Goal: Transaction & Acquisition: Purchase product/service

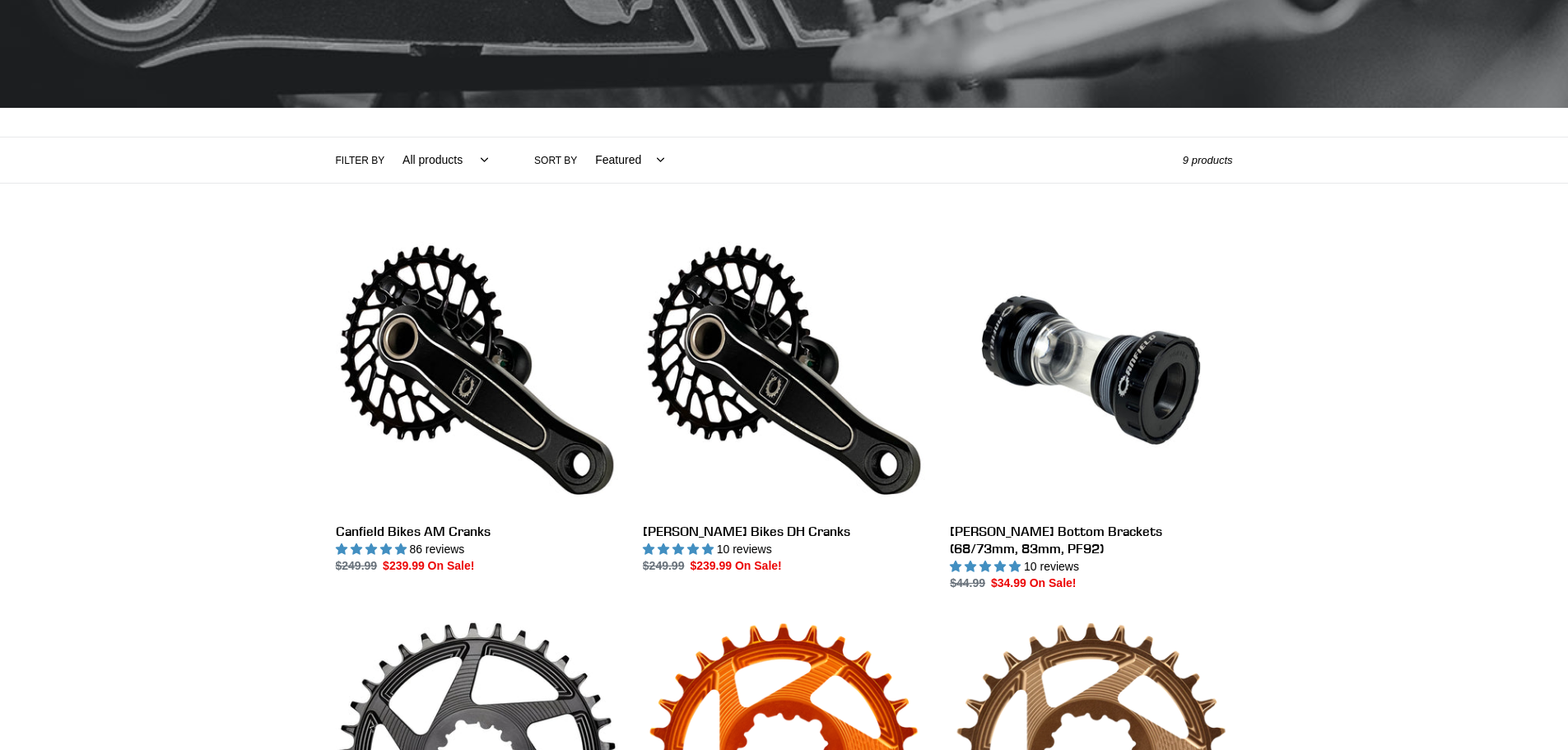
scroll to position [336, 0]
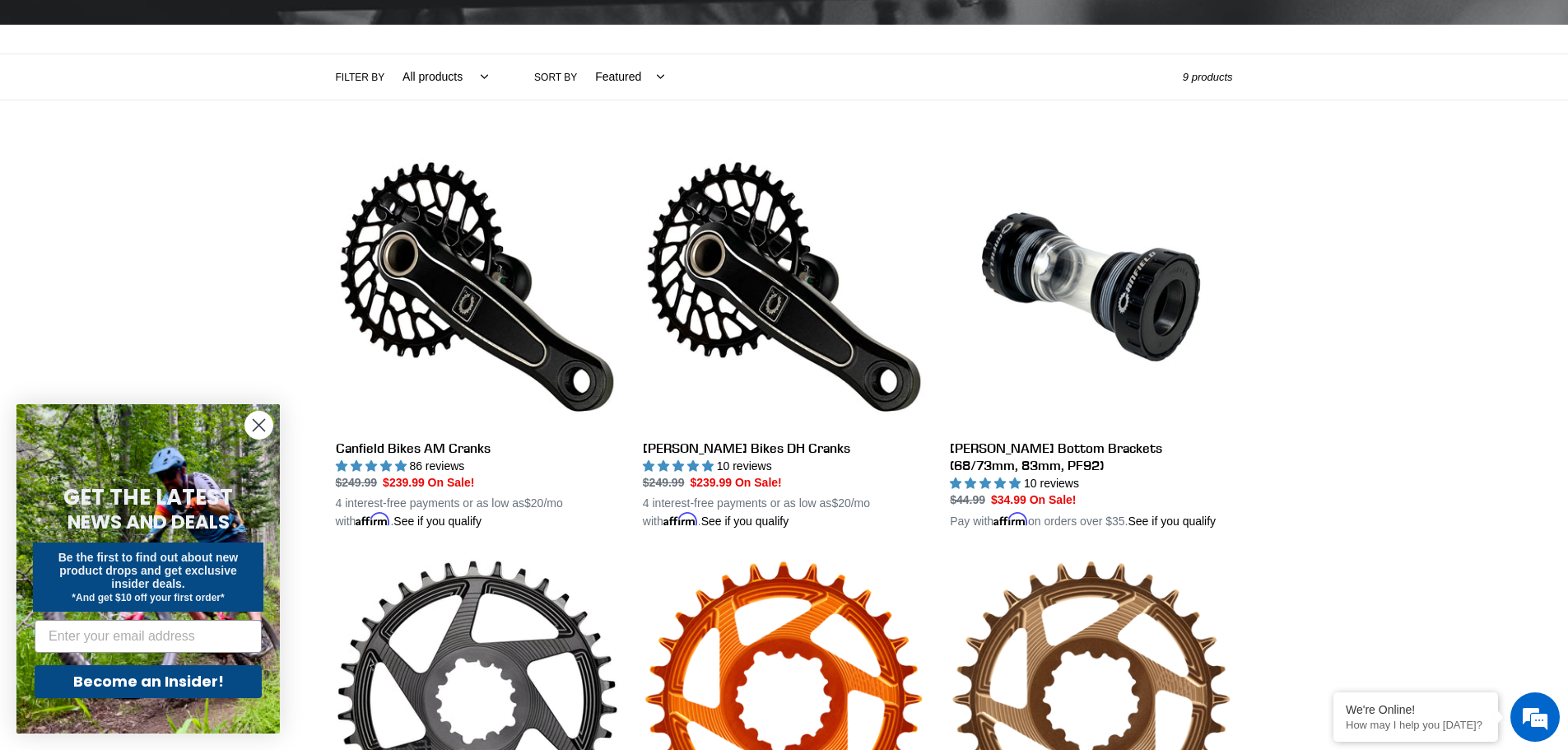
click at [263, 420] on icon "Close dialog" at bounding box center [259, 426] width 12 height 12
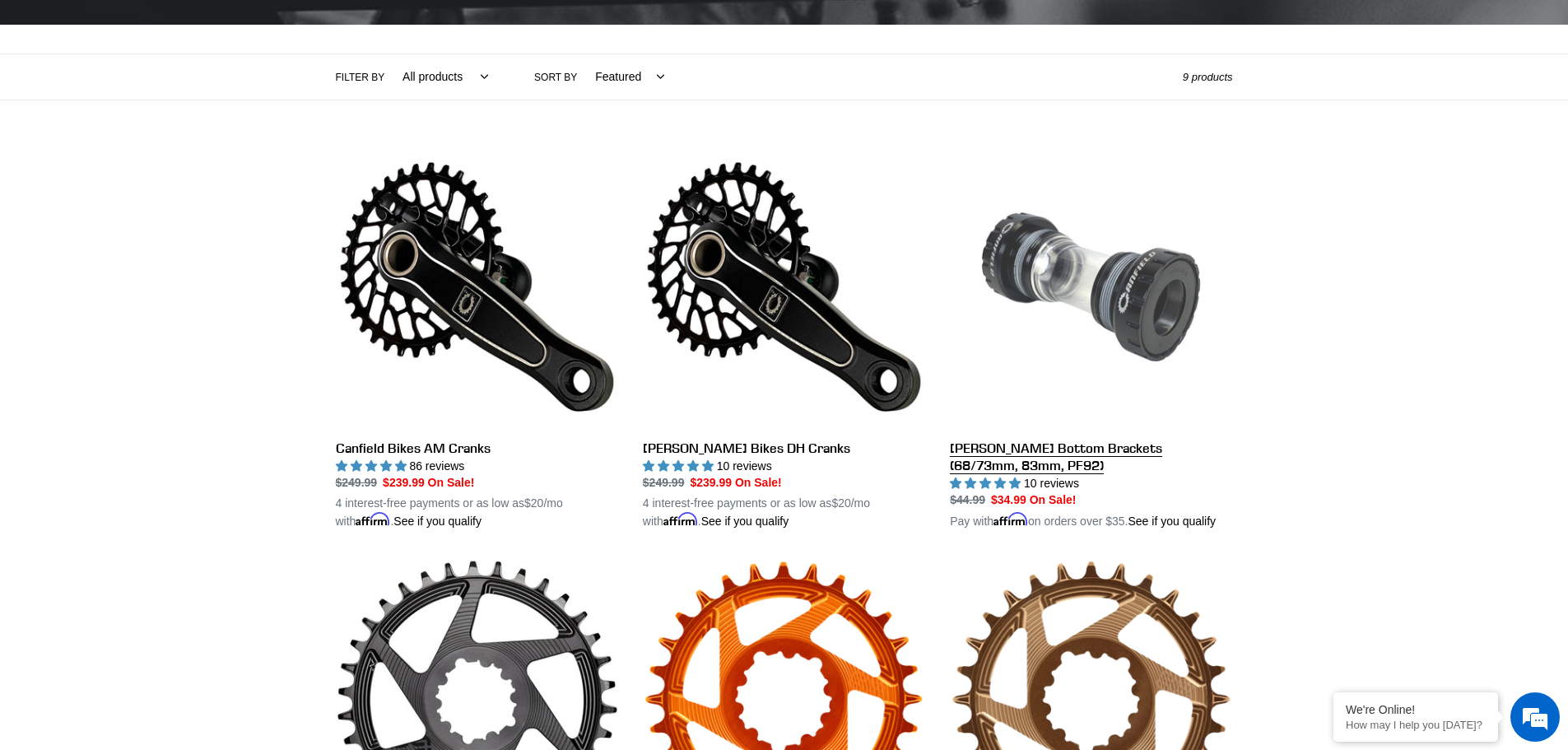
click at [1093, 464] on link "Canfield Bottom Brackets (68/73mm, 83mm, PF92)" at bounding box center [1091, 338] width 282 height 386
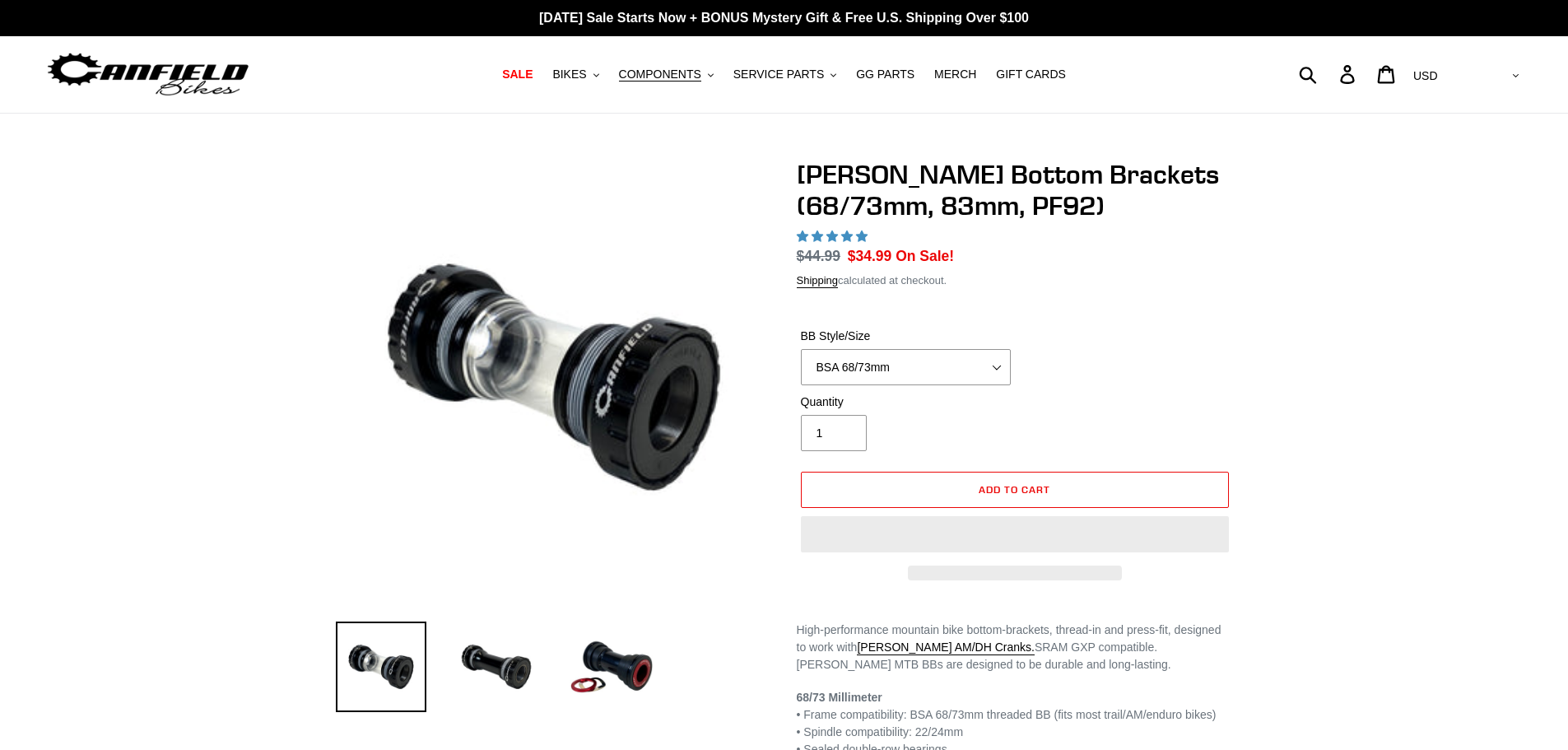
select select "highest-rating"
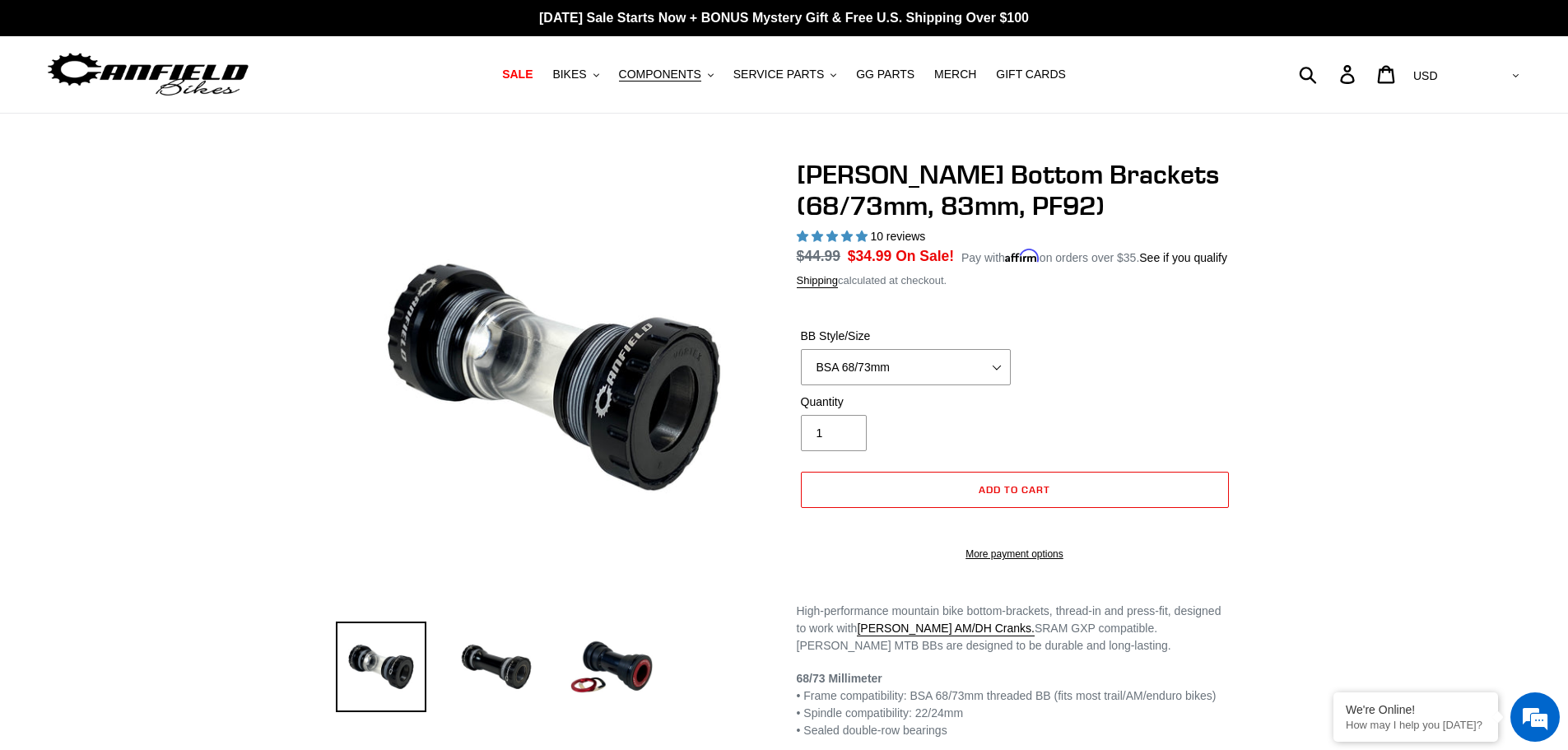
scroll to position [198, 0]
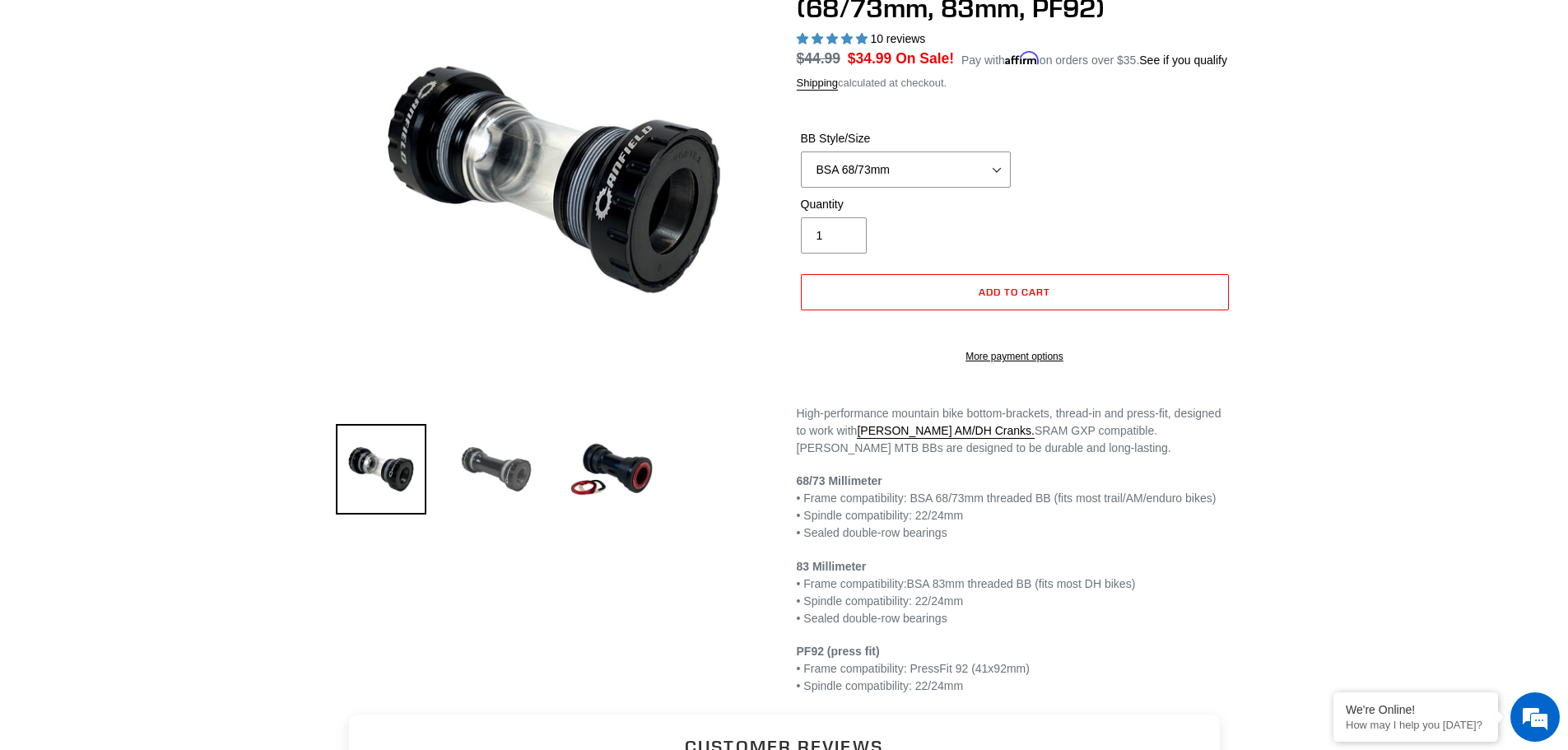
click at [503, 476] on img at bounding box center [497, 469] width 91 height 91
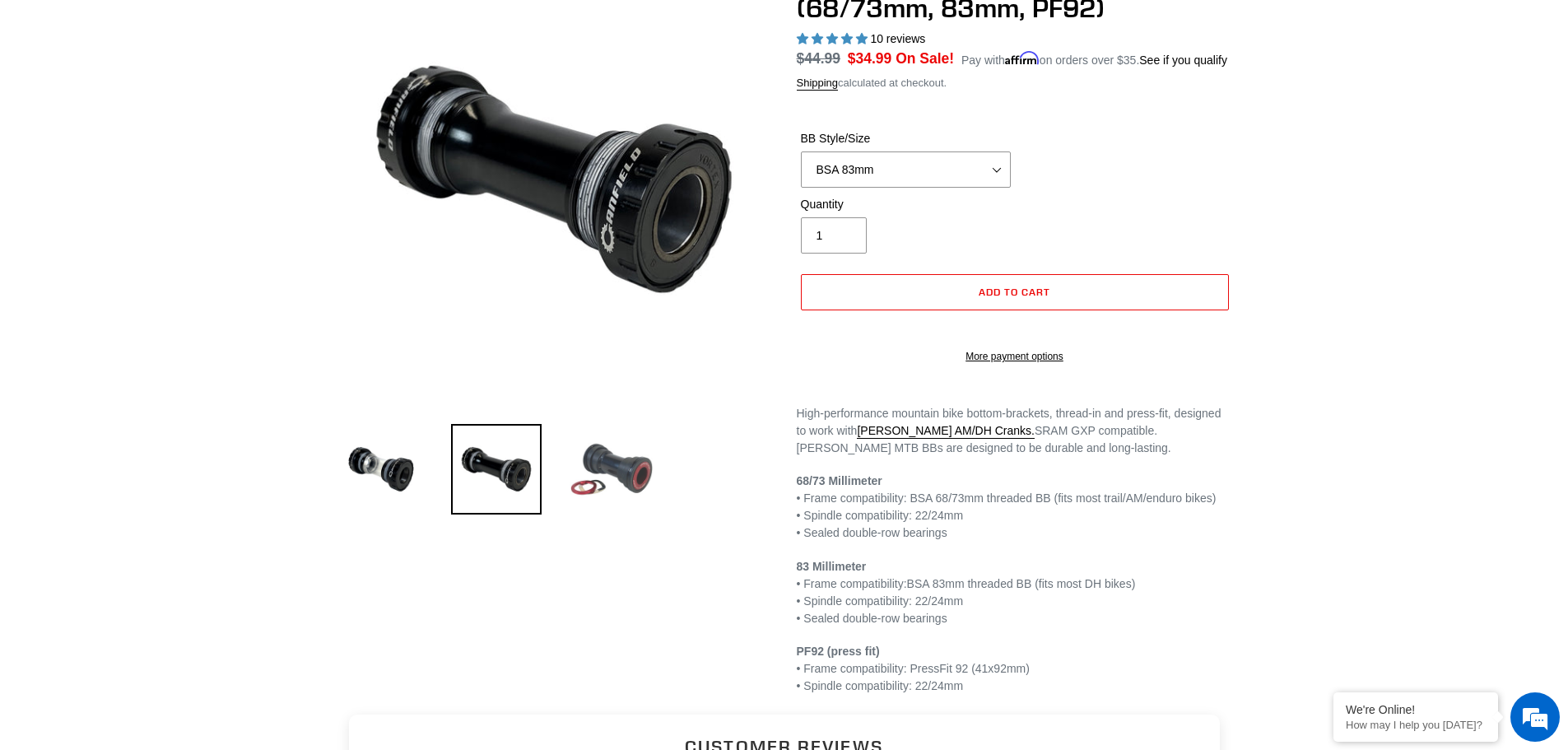
click at [650, 457] on img at bounding box center [612, 469] width 91 height 91
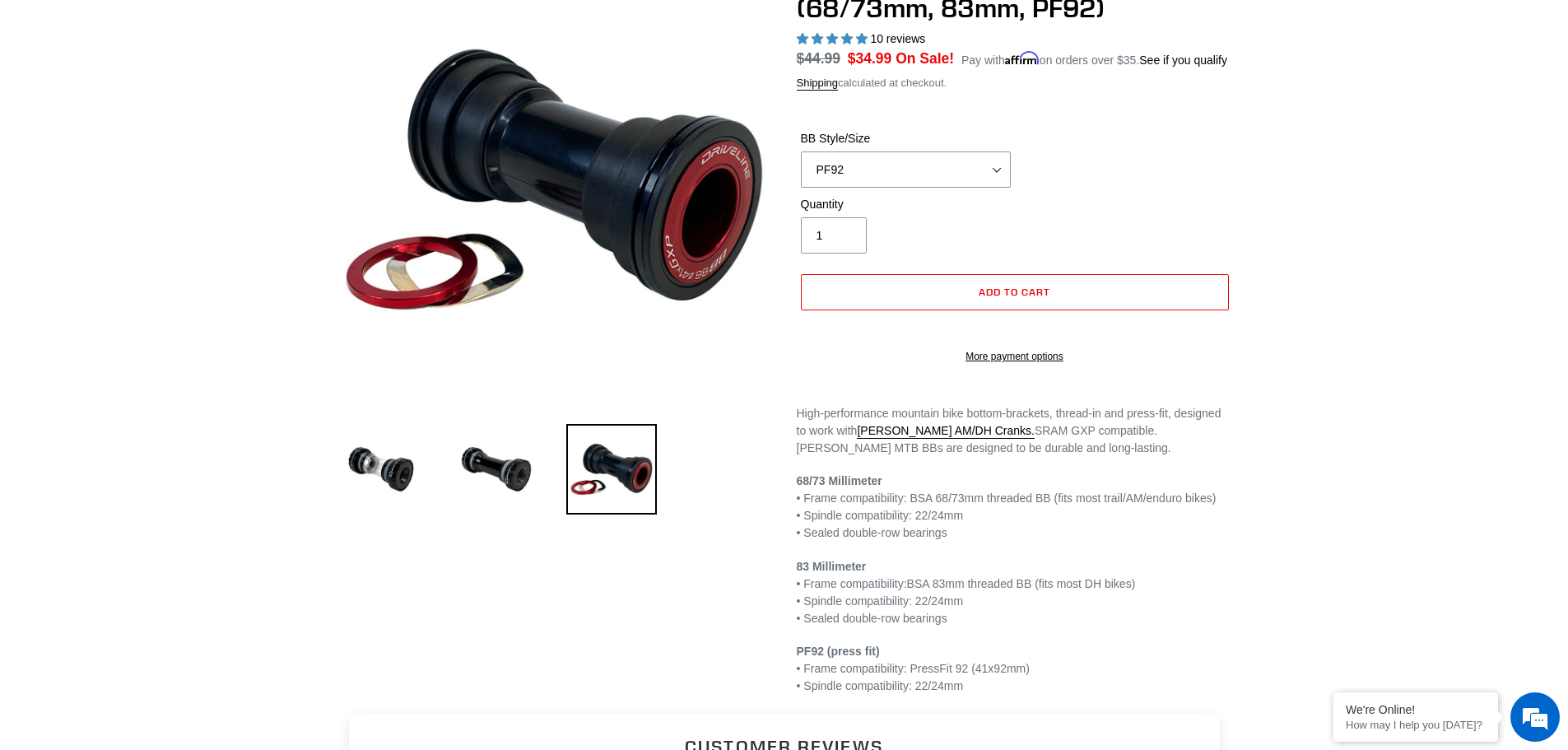
click at [326, 471] on li at bounding box center [368, 473] width 115 height 95
click at [355, 471] on img at bounding box center [381, 469] width 91 height 91
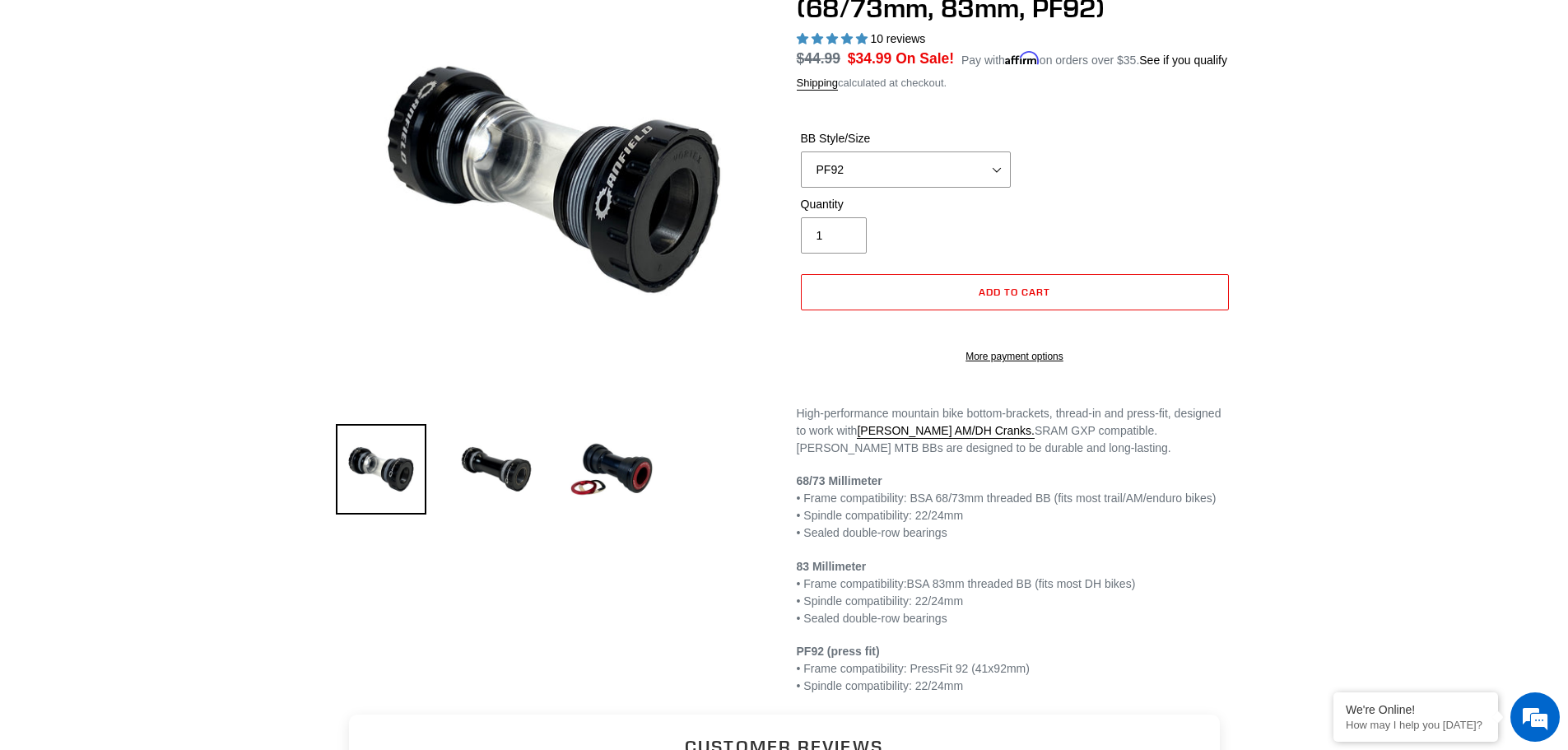
select select "BSA 68/73mm"
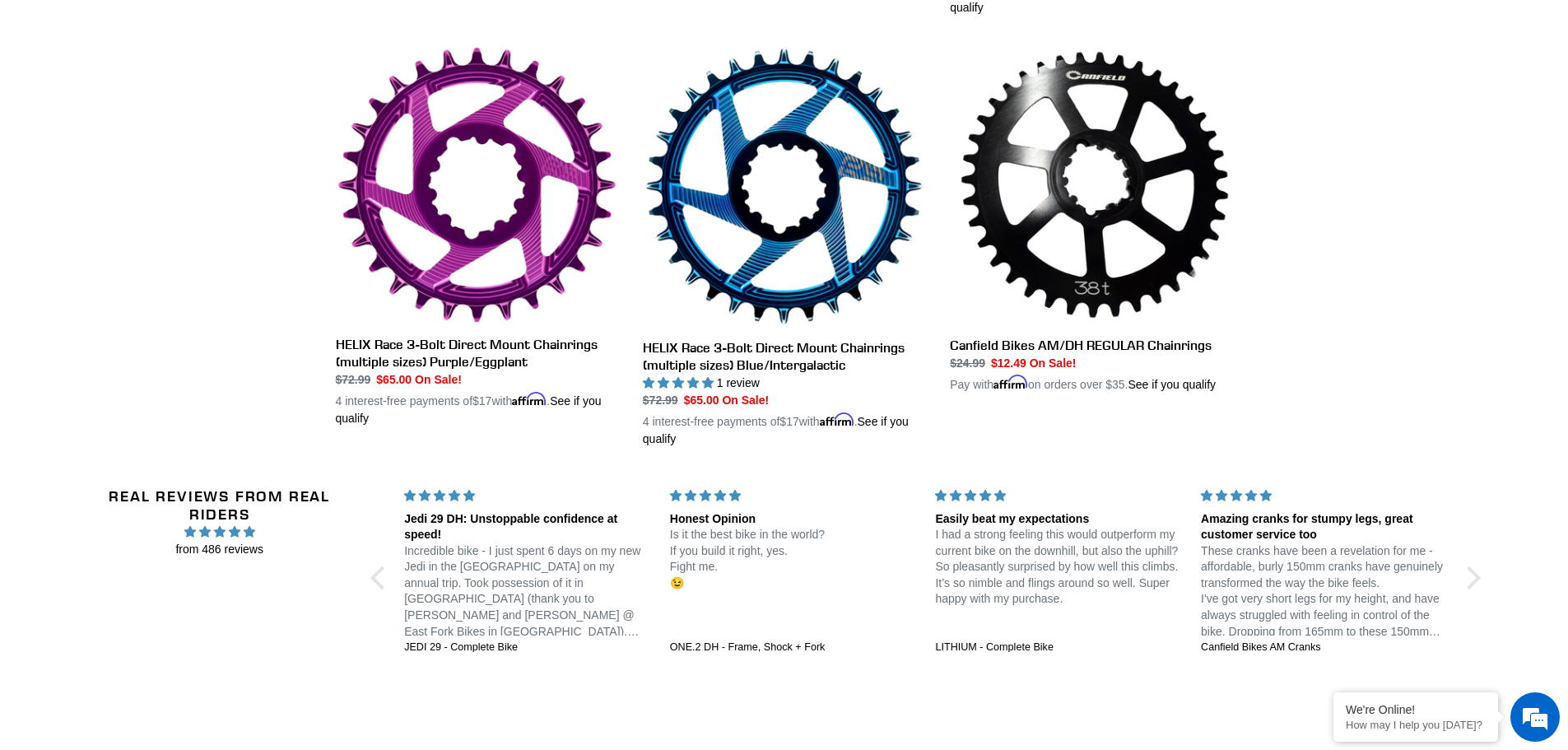
scroll to position [1281, 0]
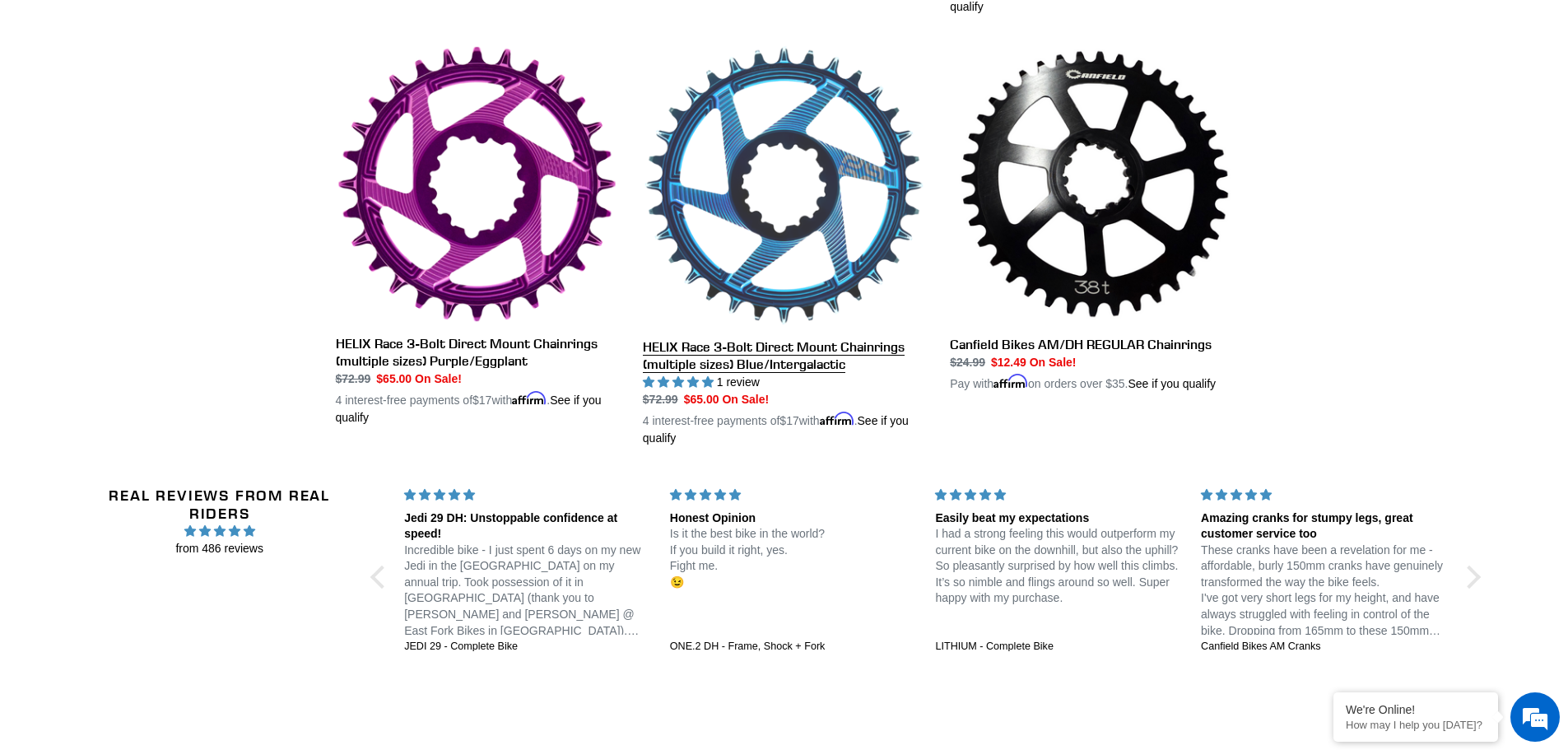
click at [828, 245] on link "HELIX Race 3-Bolt Direct Mount Chainrings (multiple sizes) Blue/Intergalactic" at bounding box center [784, 246] width 282 height 403
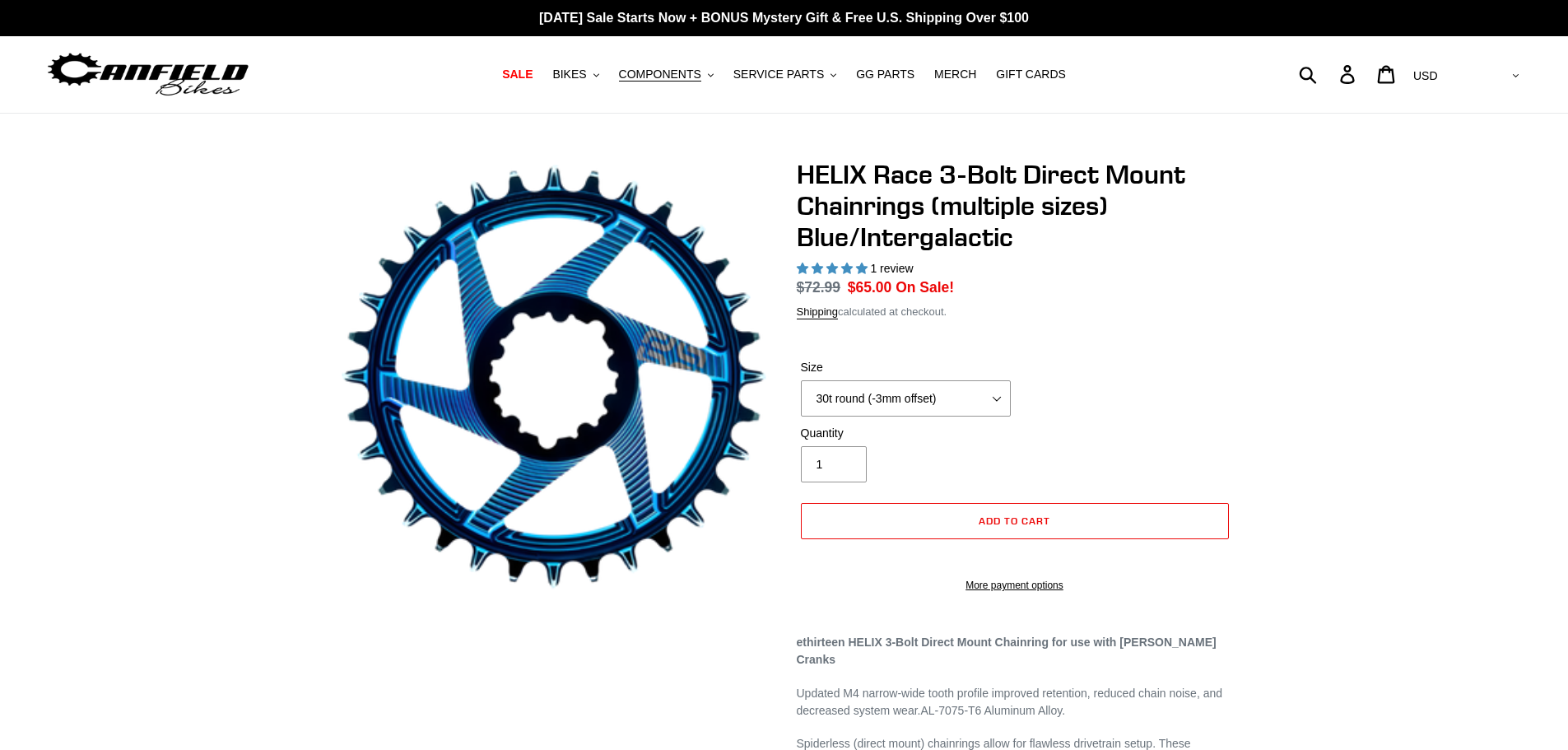
select select "highest-rating"
click at [941, 414] on select "28t round (-3mm offset) 30t round (-3mm offset) 32t round (-3mm offset) 34t rou…" at bounding box center [906, 398] width 210 height 37
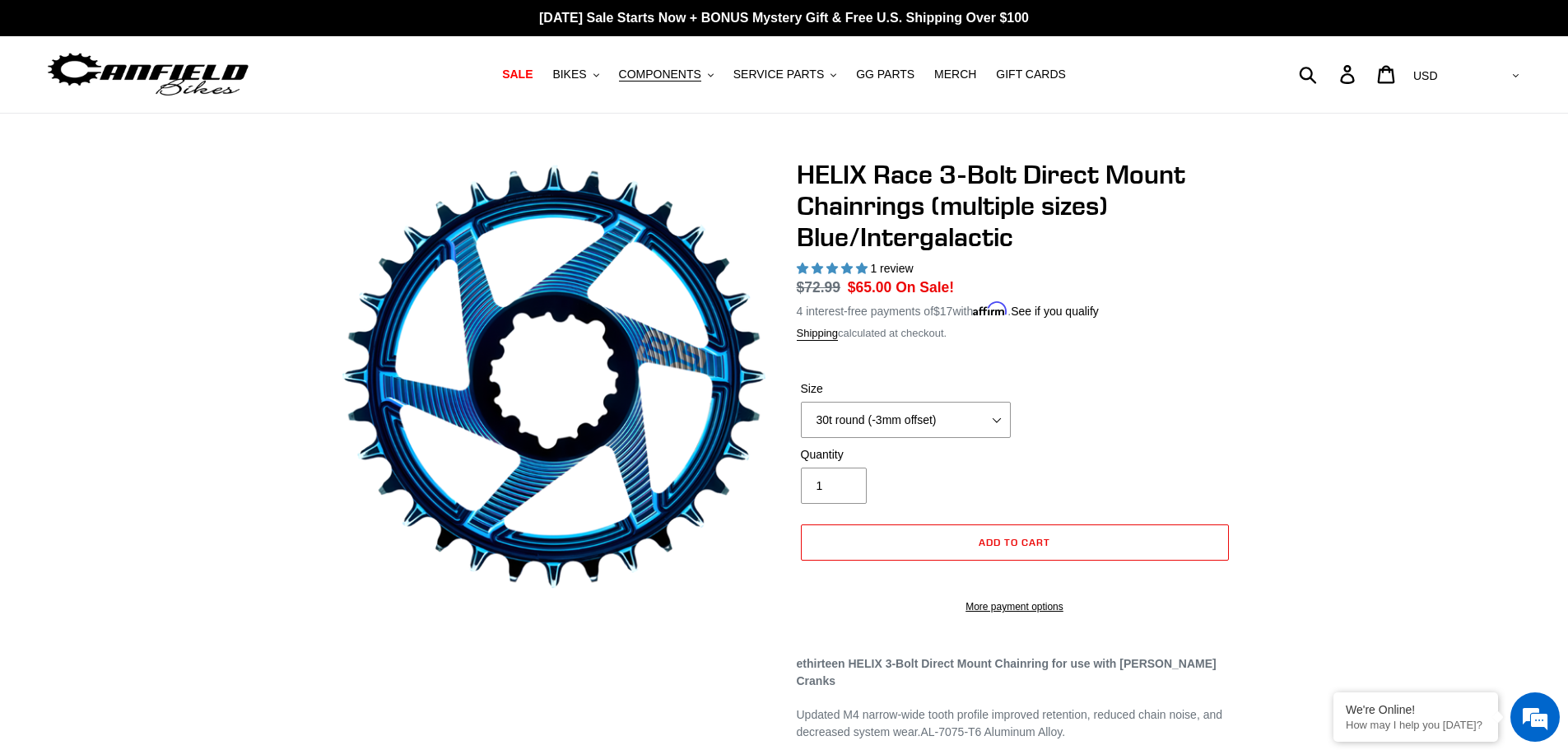
click at [1302, 334] on div "HELIX Race 3-Bolt Direct Mount Chainrings (multiple sizes) Blue/Intergalactic 1…" at bounding box center [784, 592] width 1568 height 868
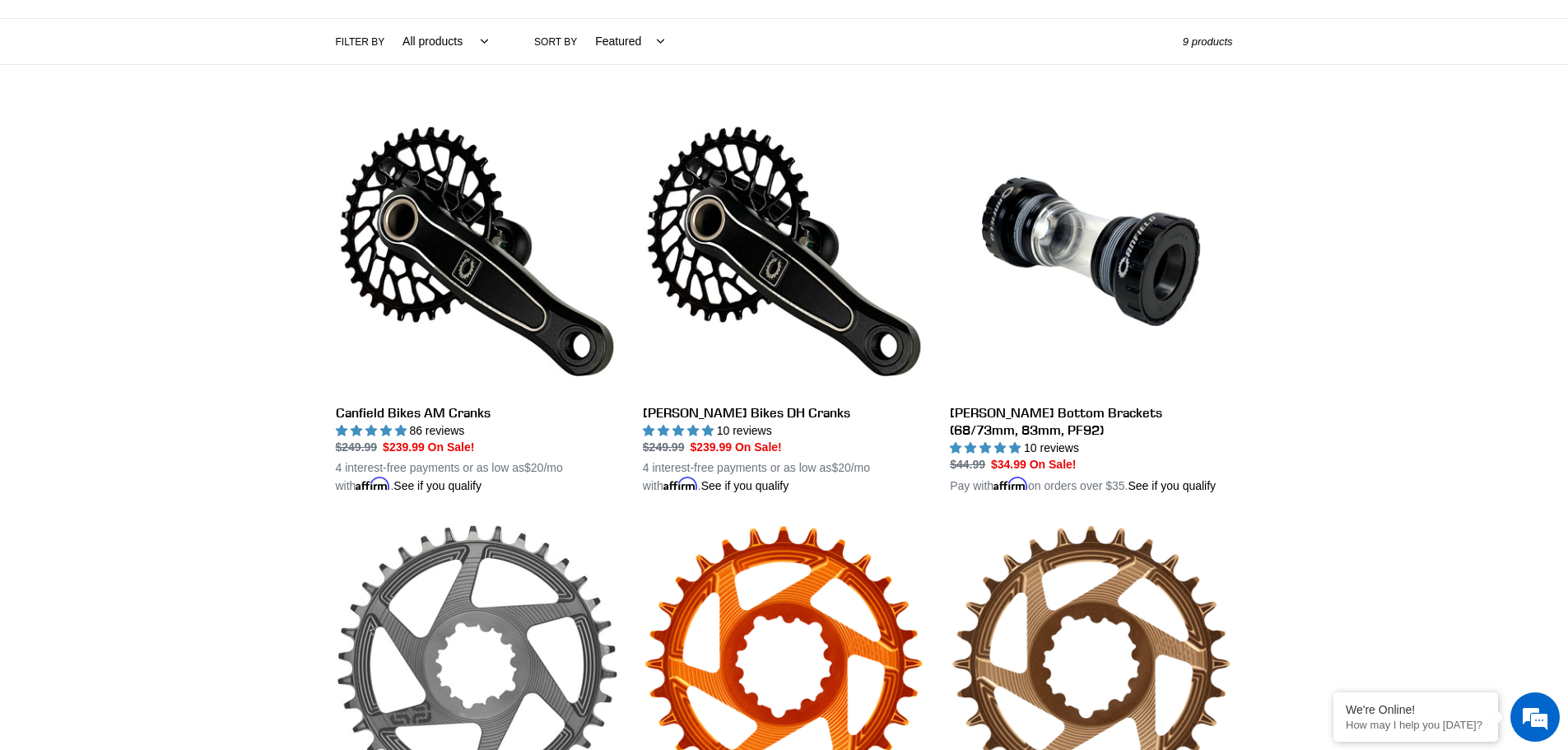
scroll to position [371, 0]
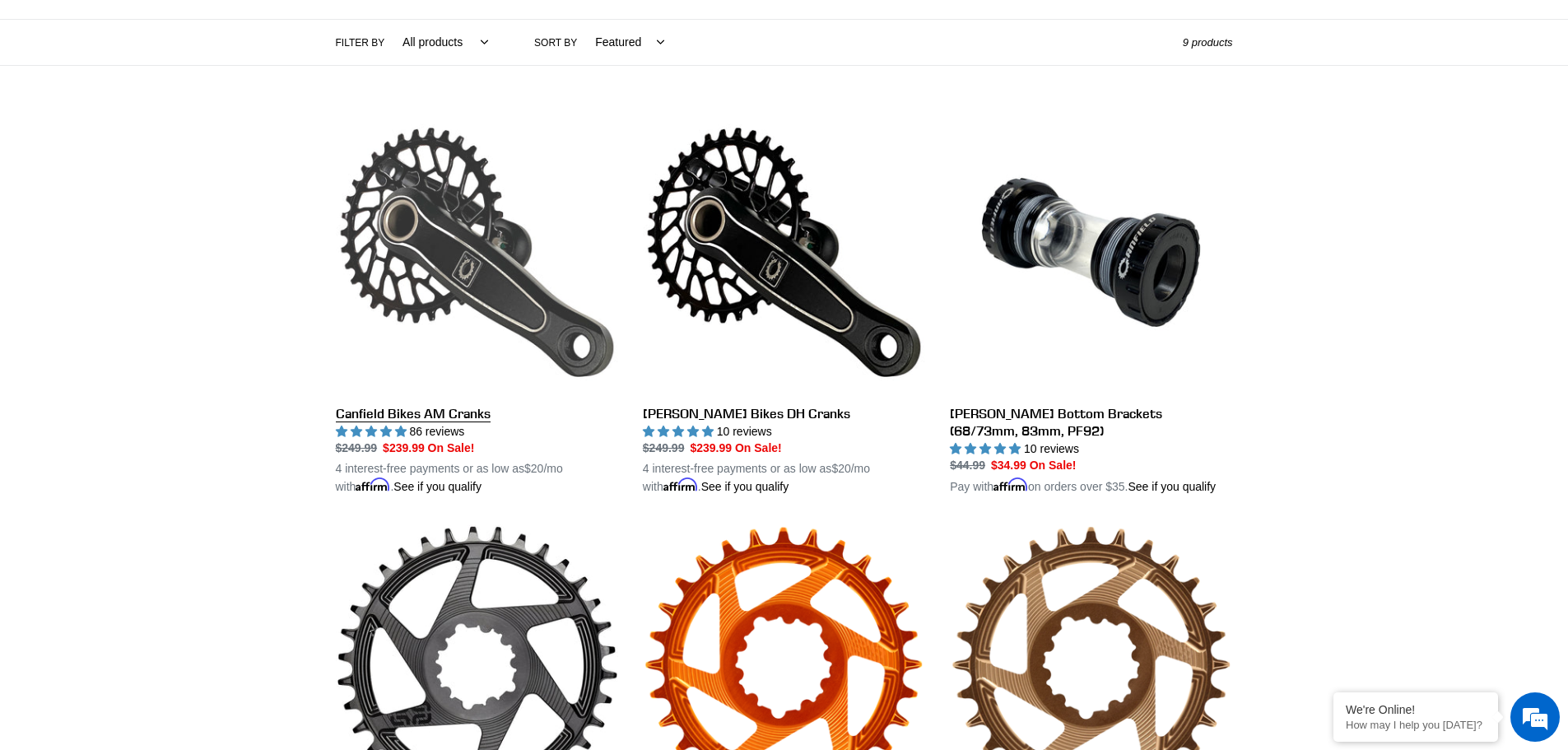
click at [474, 299] on link "Canfield Bikes AM Cranks" at bounding box center [476, 304] width 282 height 386
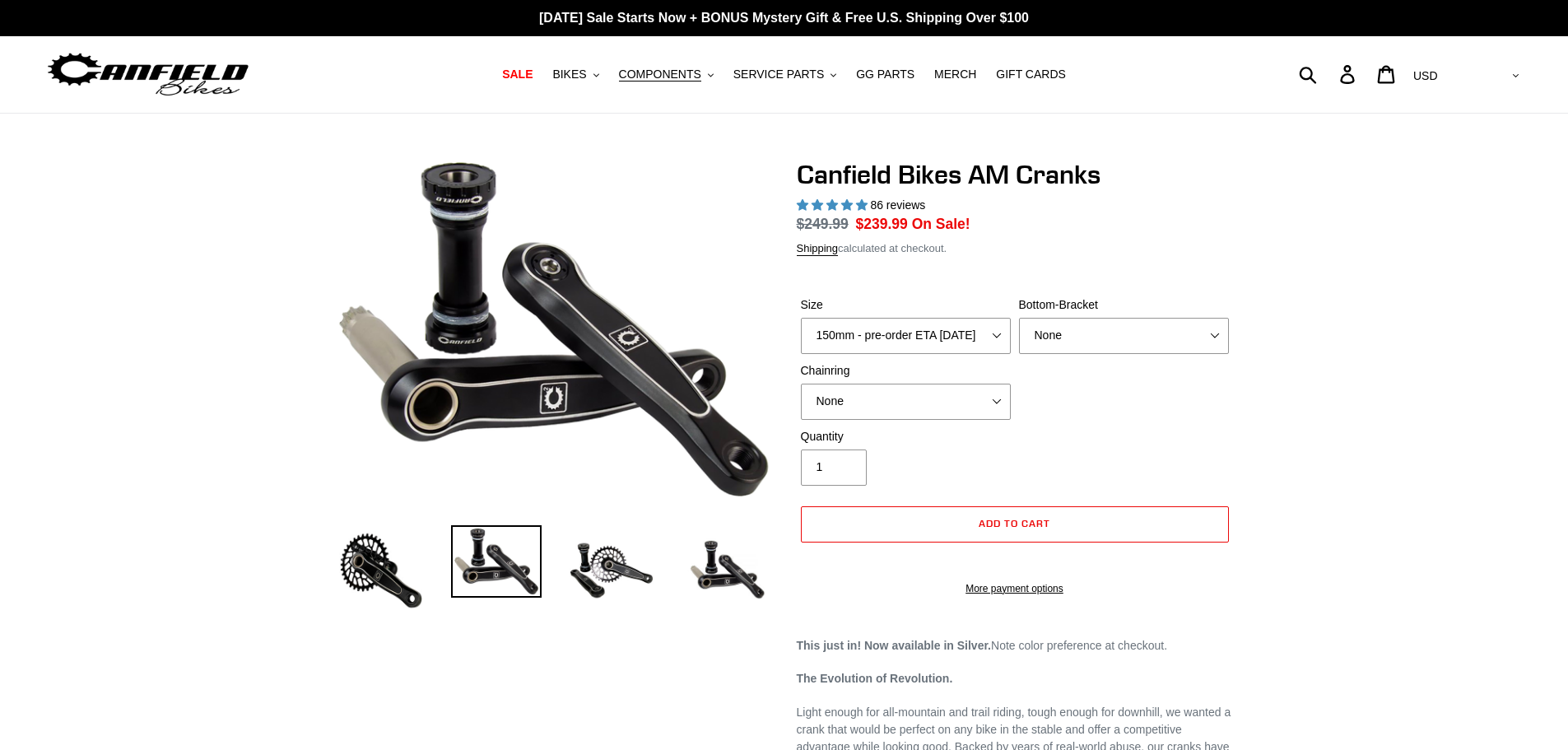
select select "highest-rating"
click at [955, 344] on select "150mm - pre-order ETA [DATE] 155mm - pre-order ETA [DATE] 160mm - pre-order ETA…" at bounding box center [906, 336] width 210 height 37
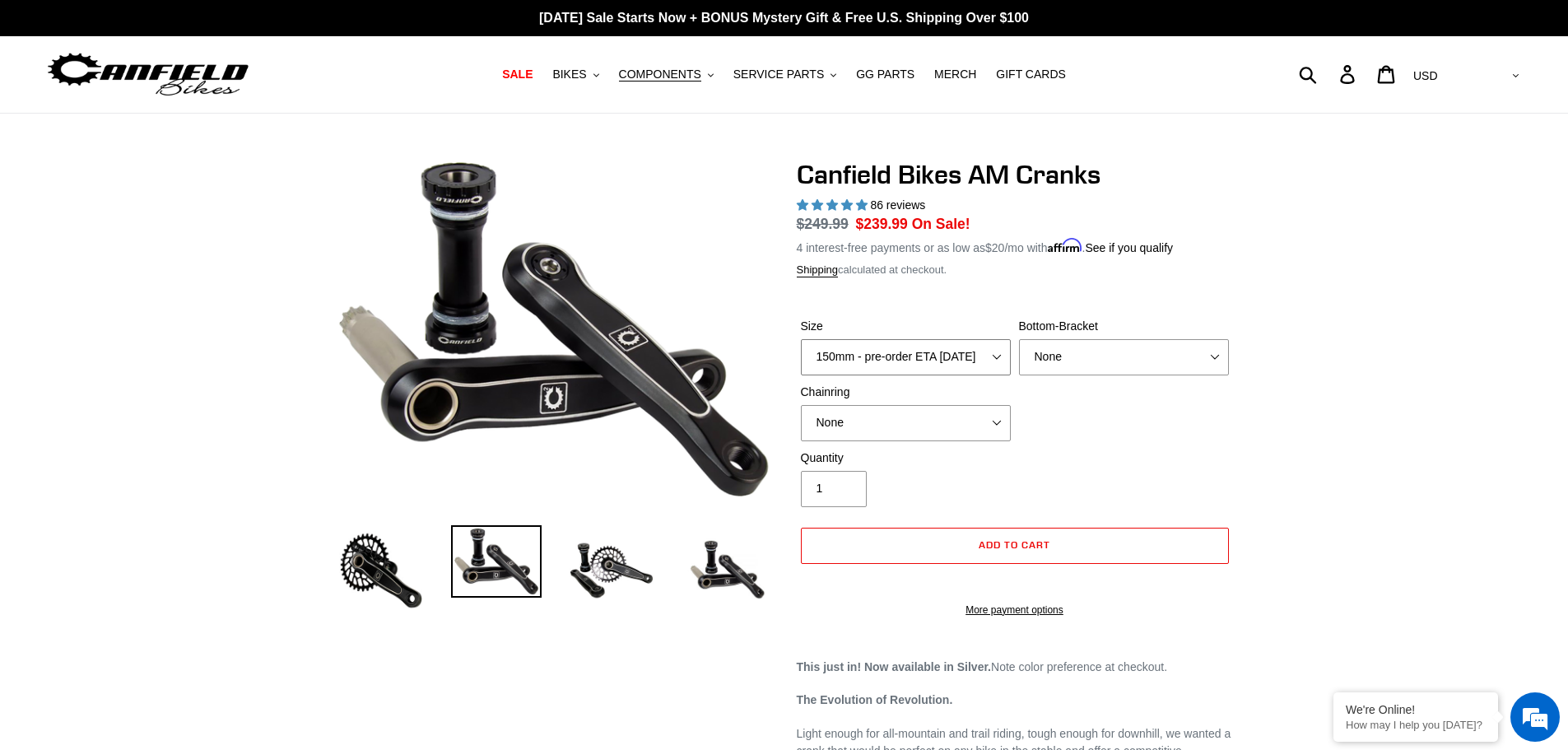
select select "165mm - pre-order ETA [DATE]"
click at [801, 339] on select "150mm - pre-order ETA [DATE] 155mm - pre-order ETA [DATE] 160mm - pre-order ETA…" at bounding box center [906, 357] width 210 height 37
click at [1216, 363] on select "None BSA Threaded 68/73mm Press Fit PF92" at bounding box center [1125, 357] width 210 height 37
select select "BSA Threaded 68/73mm"
click at [1020, 339] on select "None BSA Threaded 68/73mm Press Fit PF92" at bounding box center [1125, 357] width 210 height 37
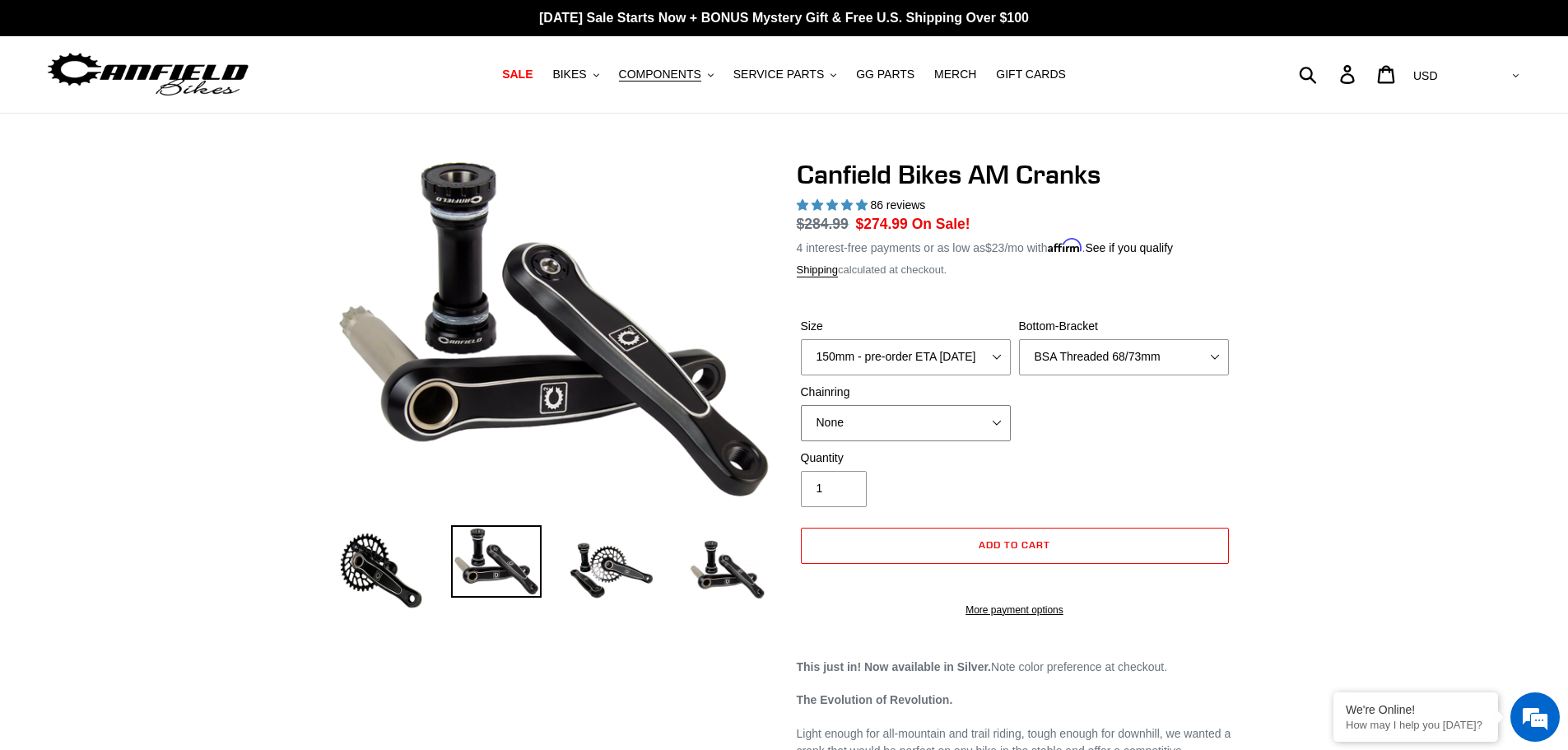
click at [971, 417] on select "None 30t Round (Boost 148) 30t Oval (Boost 148) 32t Round (Boost 148) 32t Oval …" at bounding box center [906, 423] width 210 height 37
click at [689, 76] on span "COMPONENTS" at bounding box center [660, 75] width 82 height 14
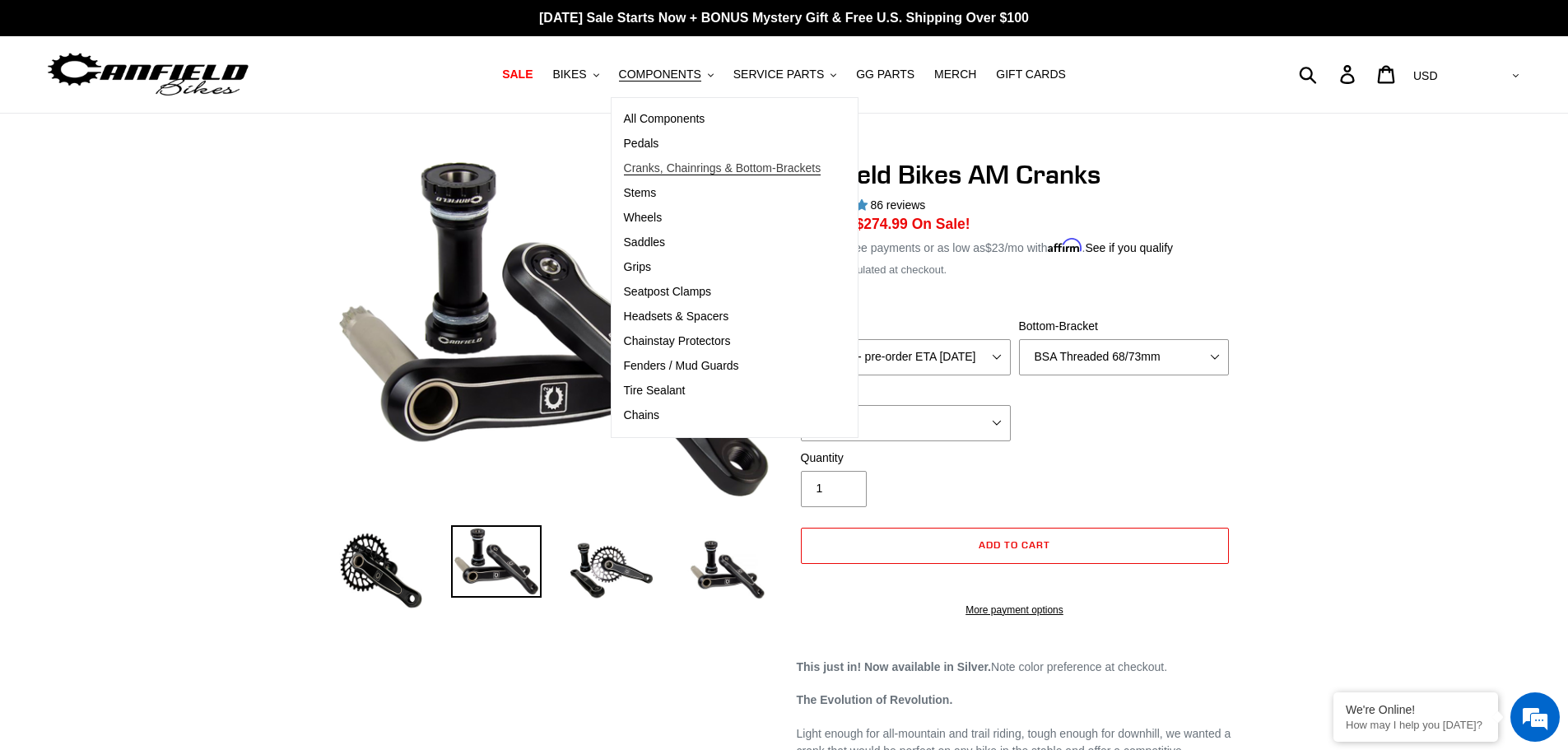
click at [690, 172] on span "Cranks, Chainrings & Bottom-Brackets" at bounding box center [723, 168] width 198 height 14
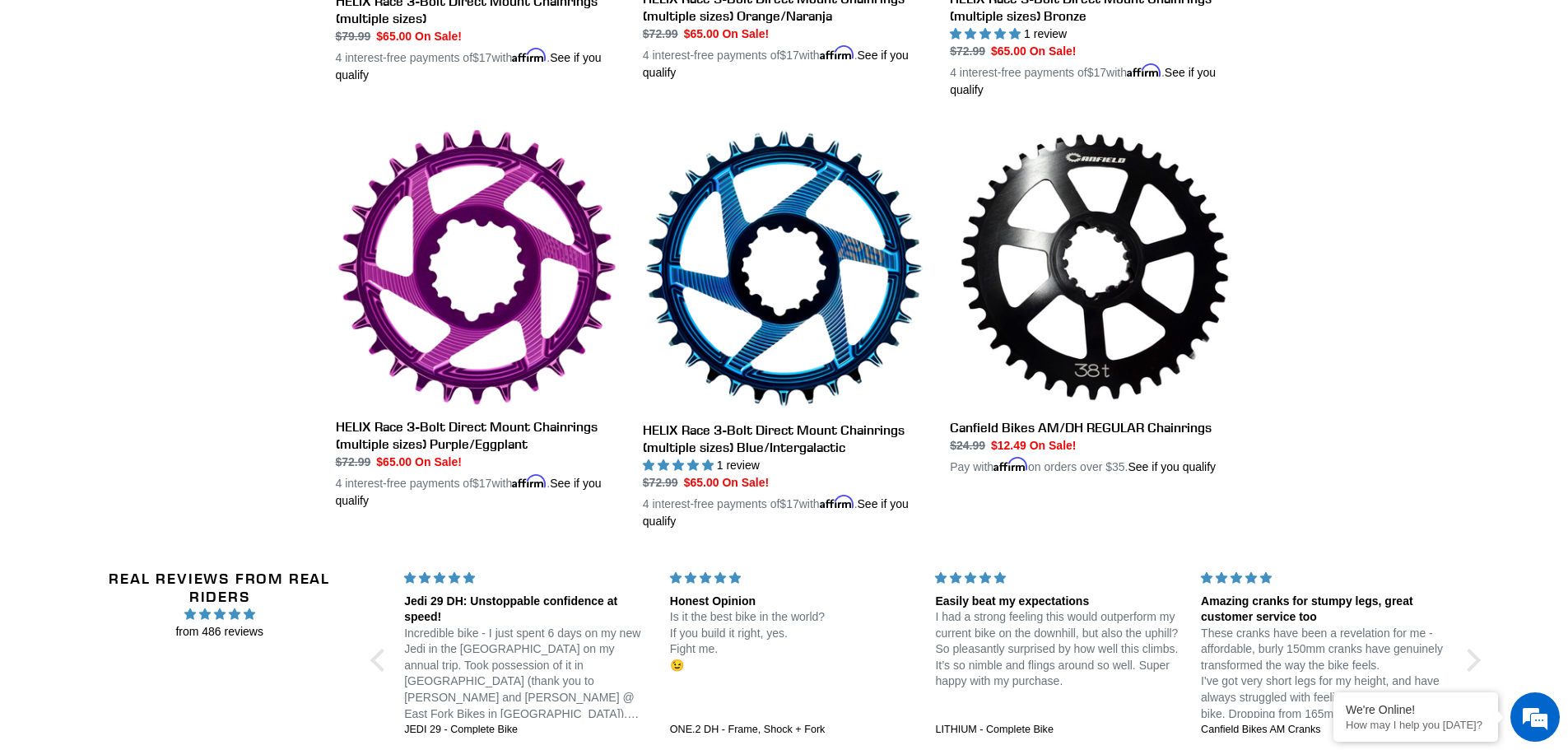
scroll to position [1145, 0]
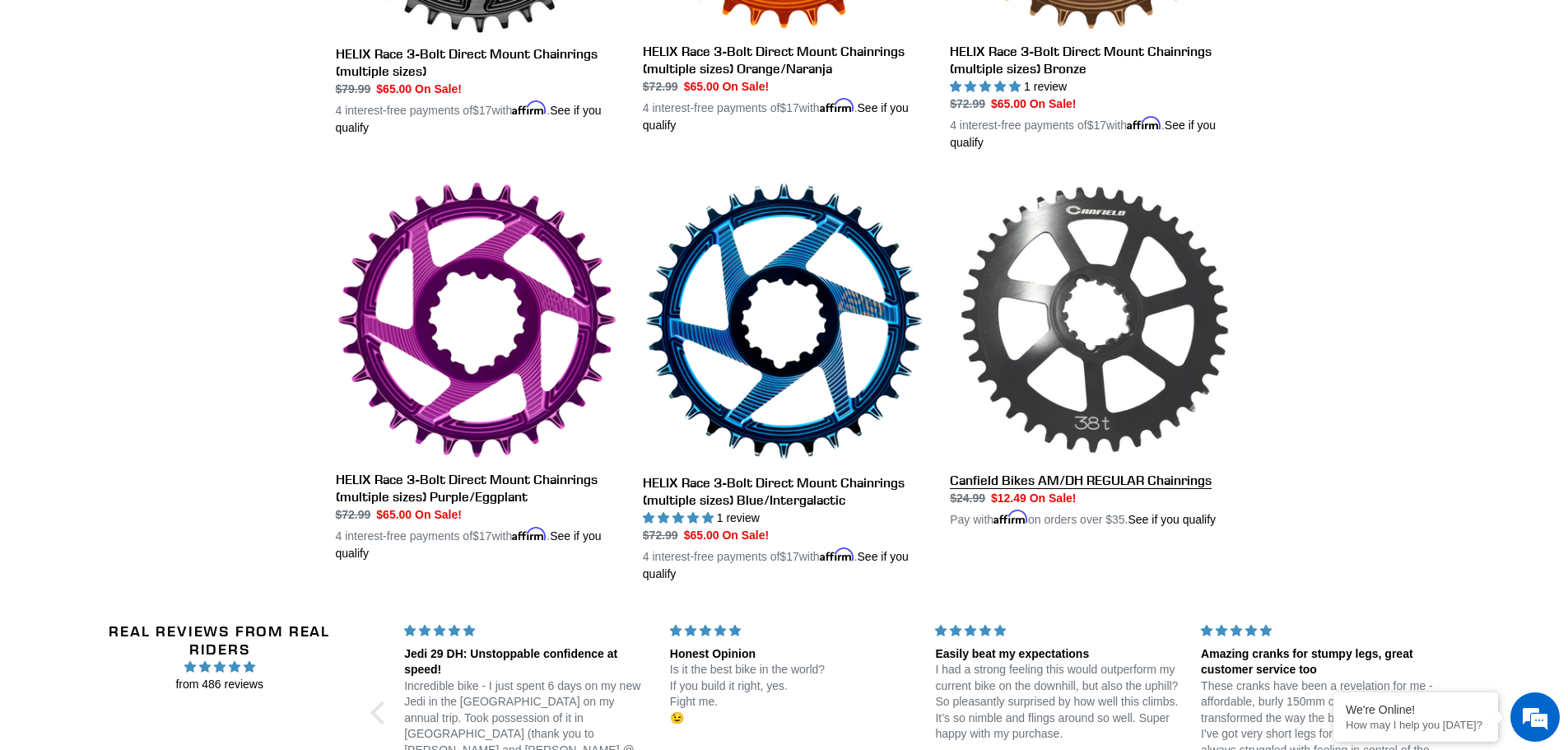
click at [1107, 351] on link "Canfield Bikes AM/DH REGULAR Chainrings" at bounding box center [1091, 354] width 282 height 348
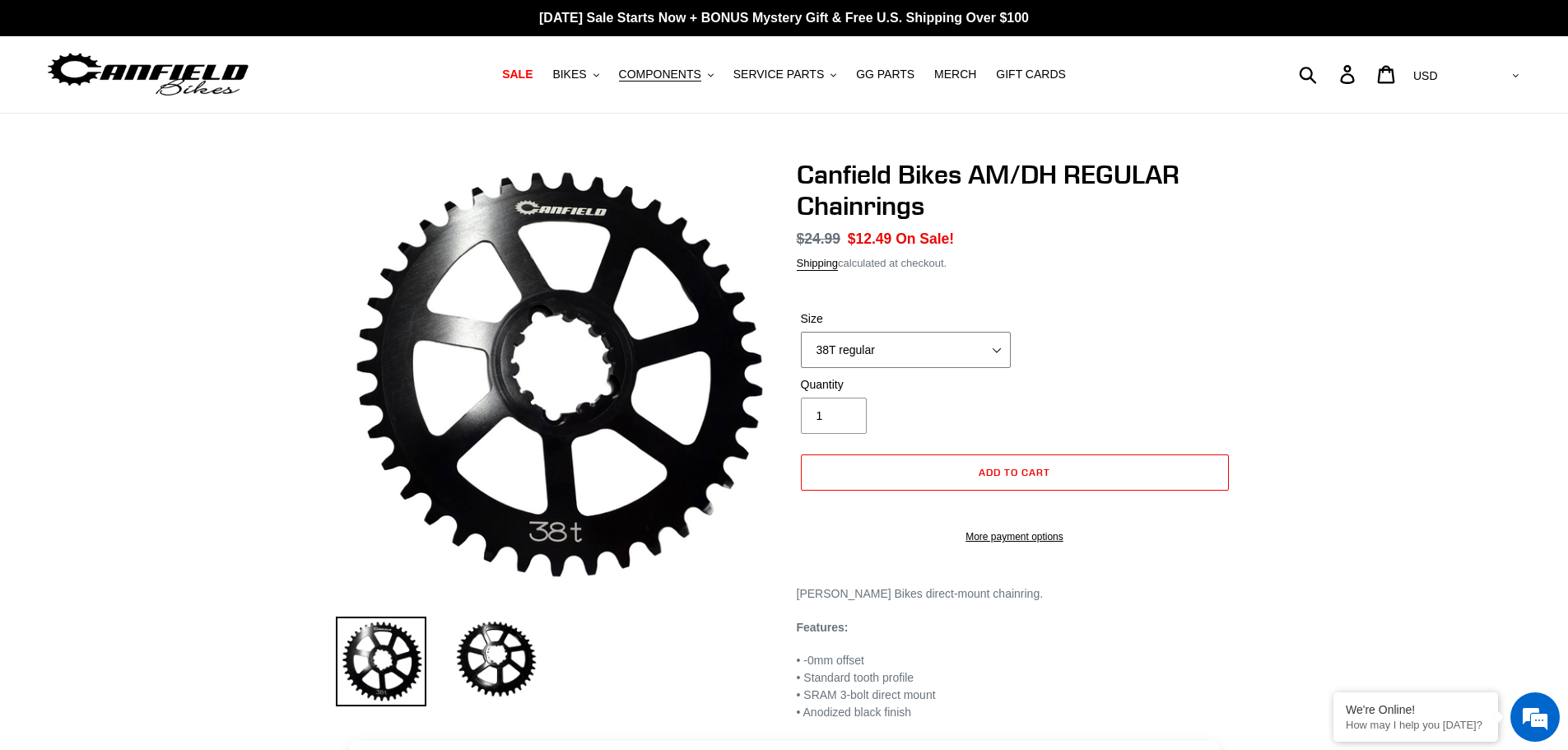
click at [930, 350] on select "38T regular" at bounding box center [906, 350] width 210 height 37
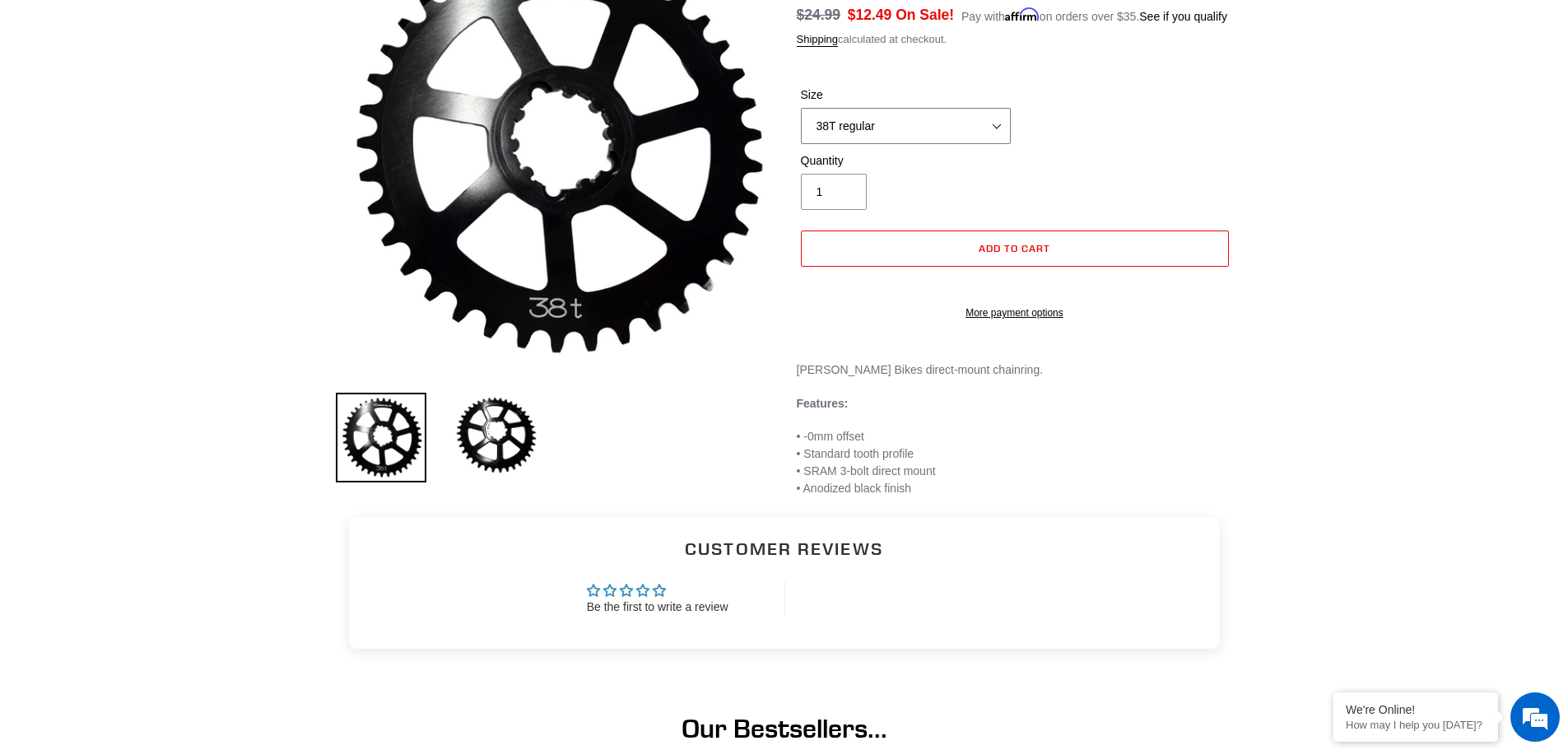
scroll to position [224, 0]
